Goal: Task Accomplishment & Management: Manage account settings

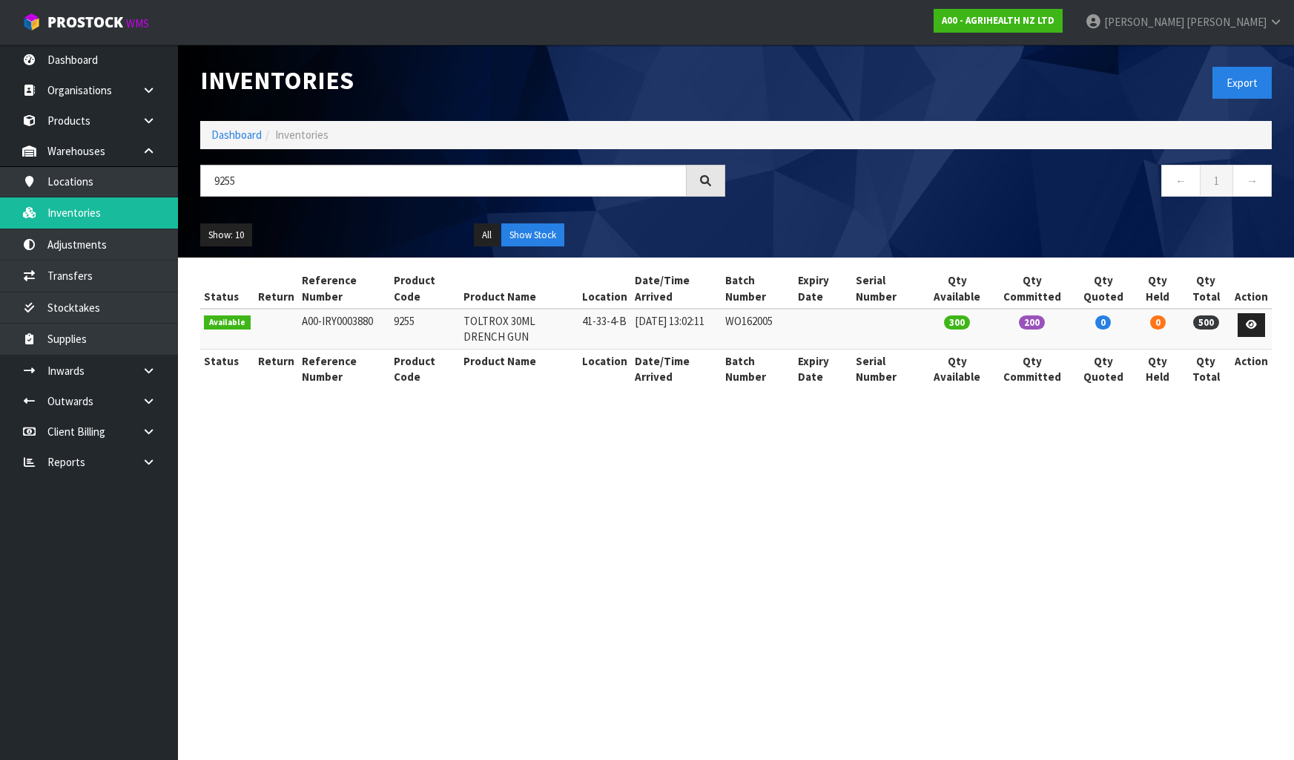
click at [69, 53] on link "Dashboard" at bounding box center [89, 60] width 178 height 30
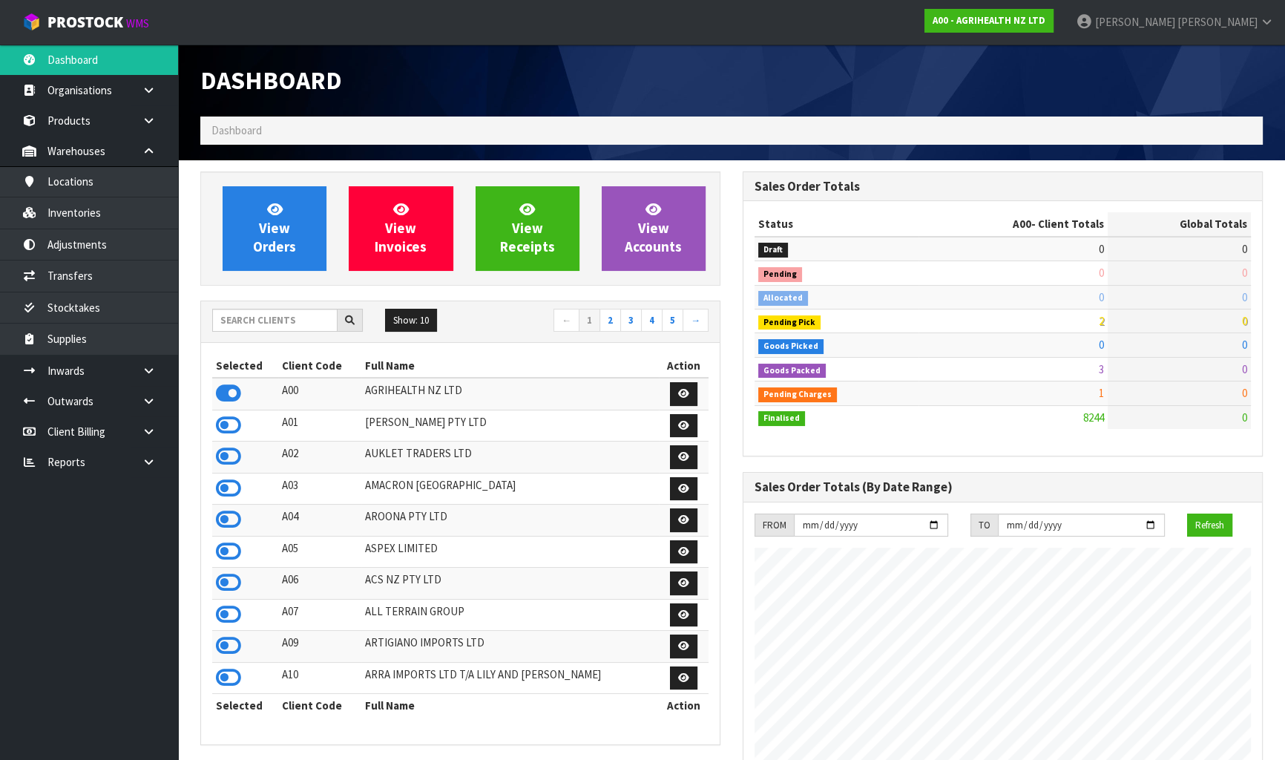
scroll to position [1122, 541]
click at [256, 325] on input "text" at bounding box center [274, 320] width 125 height 23
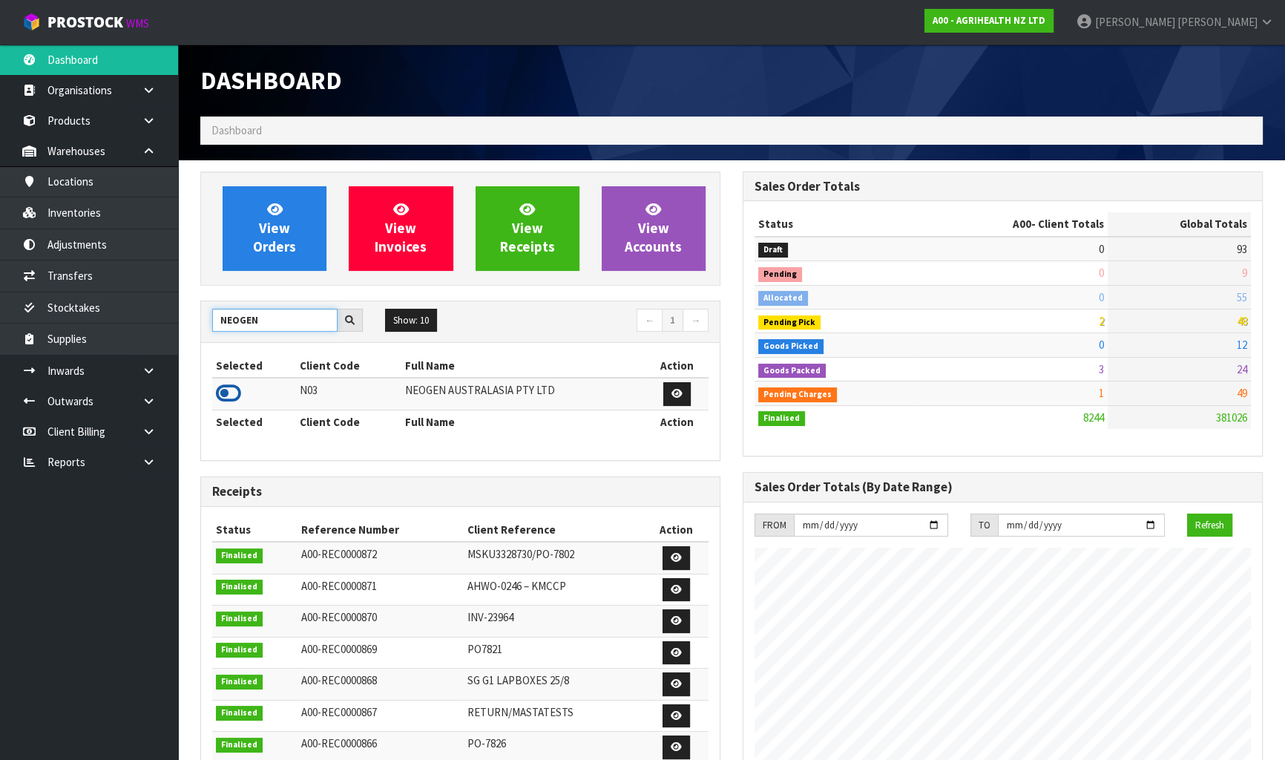
type input "NEOGEN"
click at [220, 404] on icon at bounding box center [228, 393] width 25 height 22
click at [136, 369] on link at bounding box center [154, 370] width 47 height 30
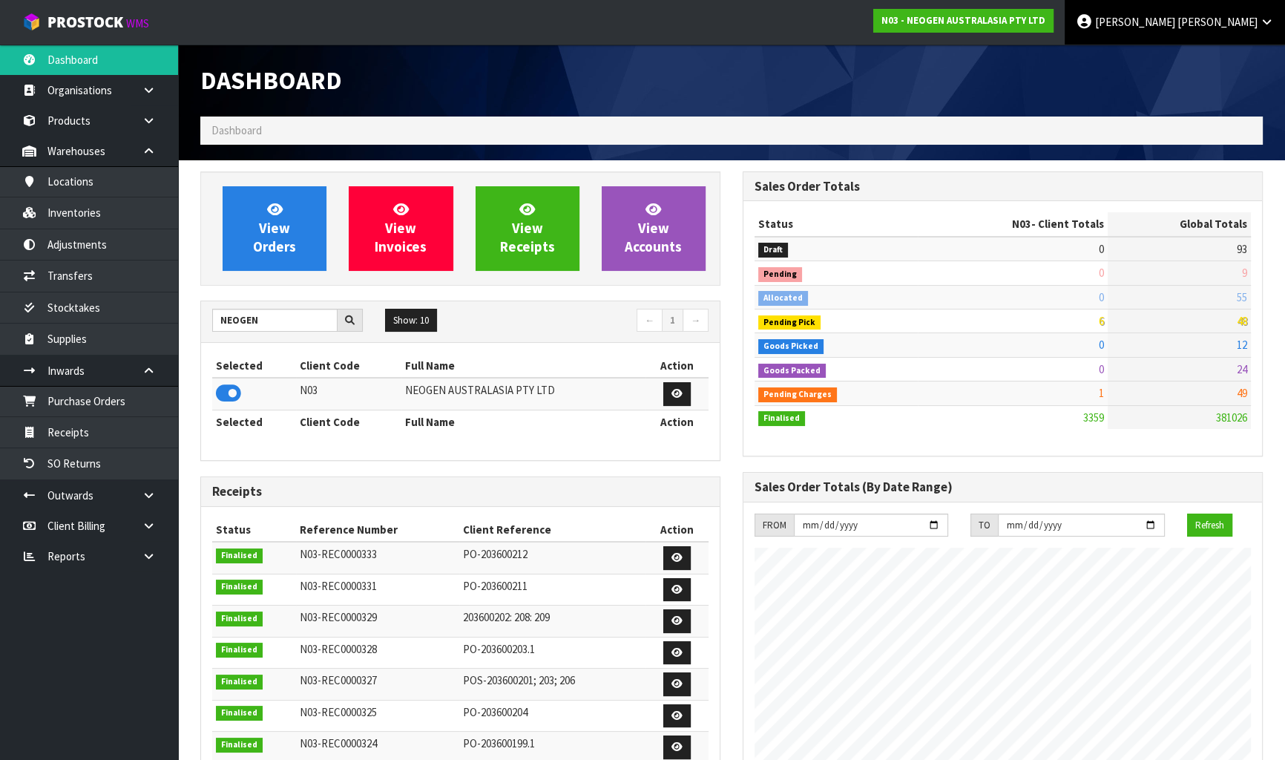
click at [1271, 22] on icon at bounding box center [1266, 21] width 14 height 11
click at [1239, 52] on link "Logout" at bounding box center [1225, 59] width 117 height 20
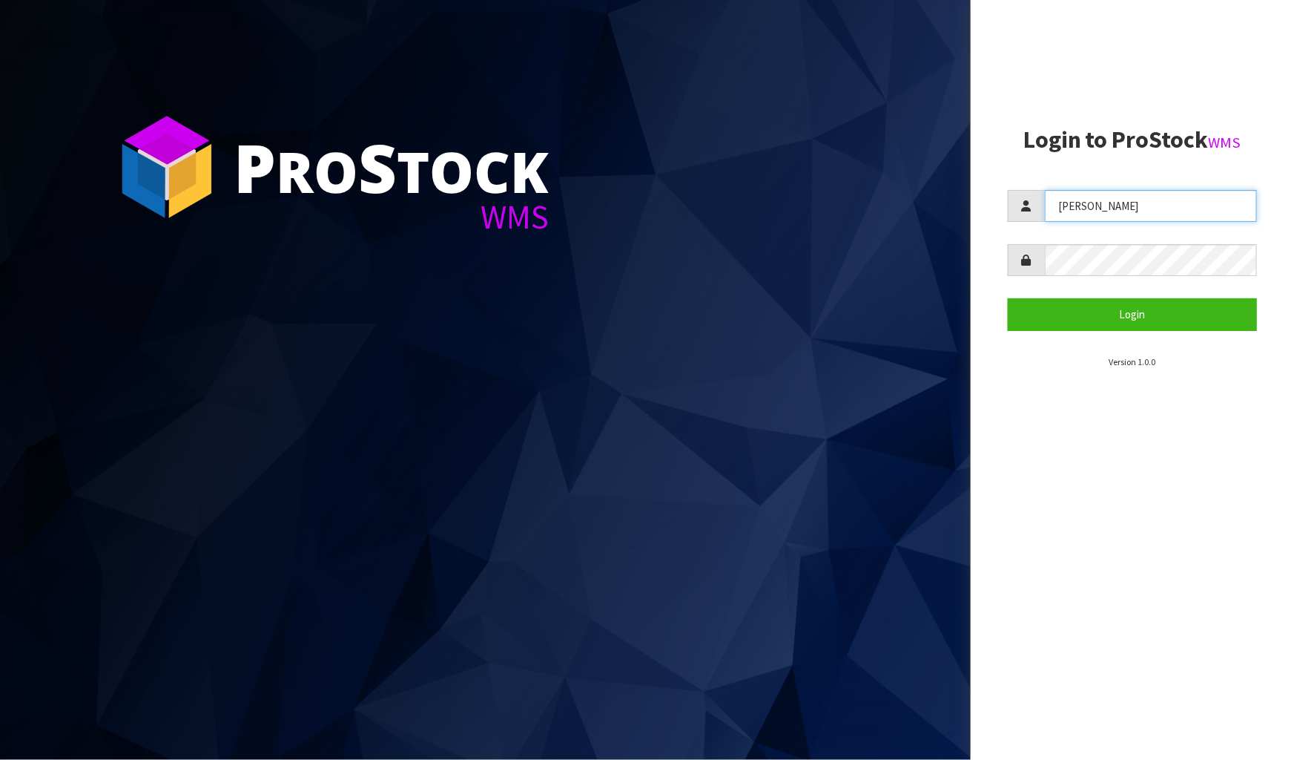
drag, startPoint x: 1099, startPoint y: 220, endPoint x: 1024, endPoint y: 226, distance: 75.9
click at [1024, 226] on form "James Login" at bounding box center [1132, 260] width 249 height 140
type input "Raj"
click at [1115, 321] on button "Login" at bounding box center [1132, 314] width 249 height 32
